Goal: Information Seeking & Learning: Learn about a topic

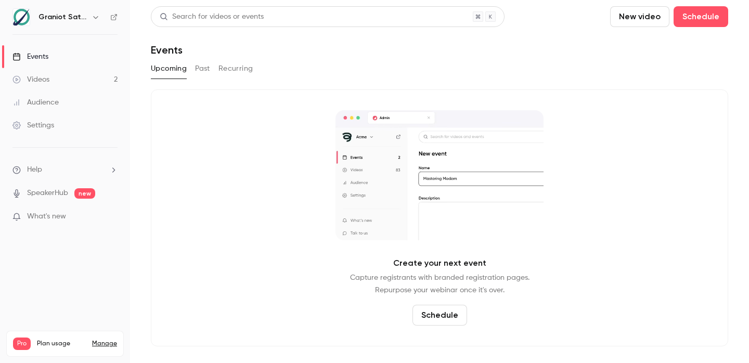
click at [39, 75] on div "Videos" at bounding box center [30, 79] width 37 height 10
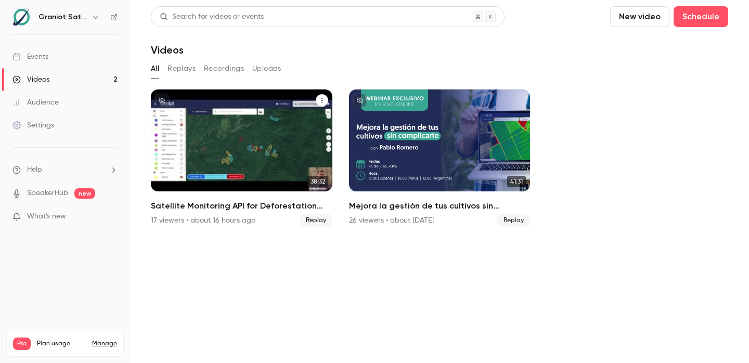
click at [213, 205] on h2 "Satellite Monitoring API for Deforestation Verification – EUDR Supply Chains" at bounding box center [242, 206] width 182 height 12
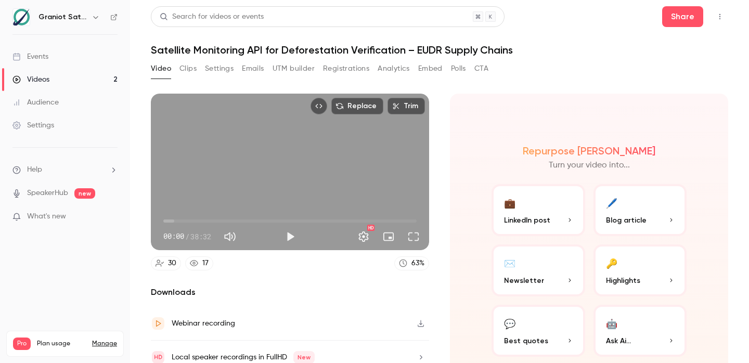
click at [356, 70] on button "Registrations" at bounding box center [346, 68] width 46 height 17
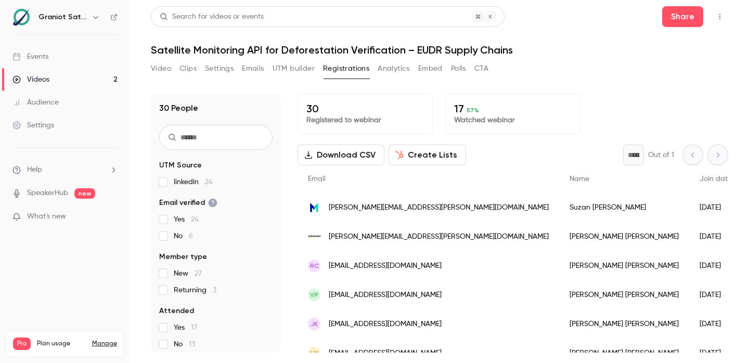
click at [467, 112] on span "57 %" at bounding box center [473, 110] width 12 height 7
